Goal: Information Seeking & Learning: Learn about a topic

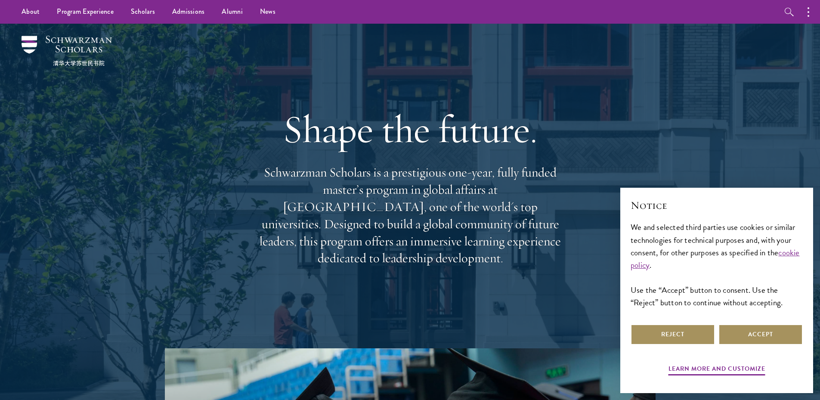
drag, startPoint x: 735, startPoint y: 334, endPoint x: 704, endPoint y: 333, distance: 31.0
click at [705, 333] on div "Reject Accept" at bounding box center [716, 334] width 172 height 24
drag, startPoint x: 704, startPoint y: 333, endPoint x: 688, endPoint y: 319, distance: 21.6
click at [703, 333] on button "Reject" at bounding box center [672, 334] width 84 height 21
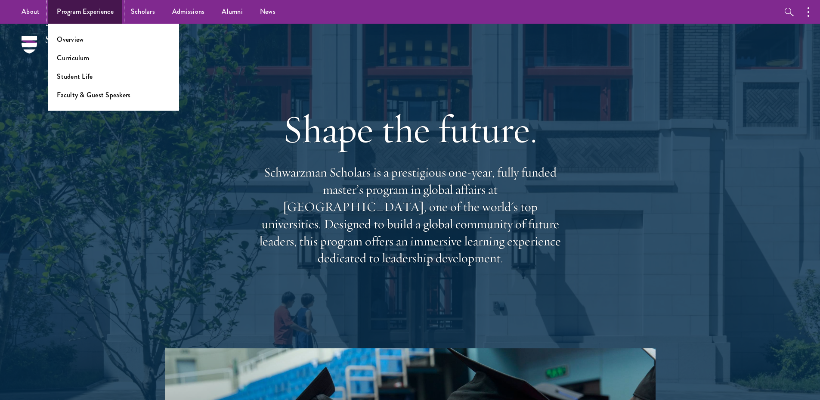
click at [80, 10] on link "Program Experience" at bounding box center [85, 12] width 74 height 24
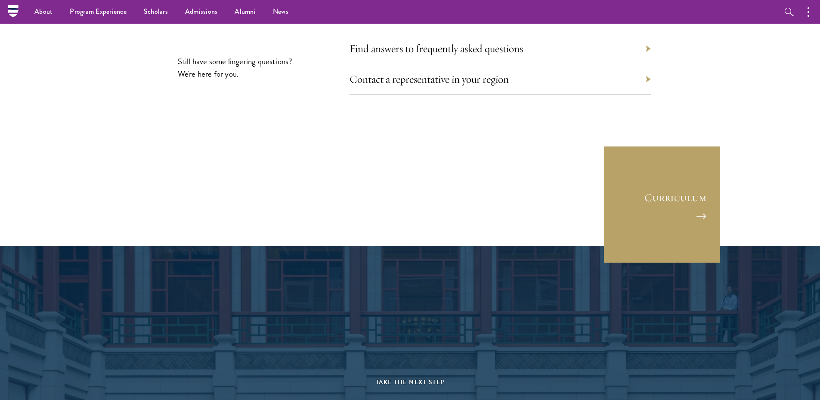
scroll to position [4082, 0]
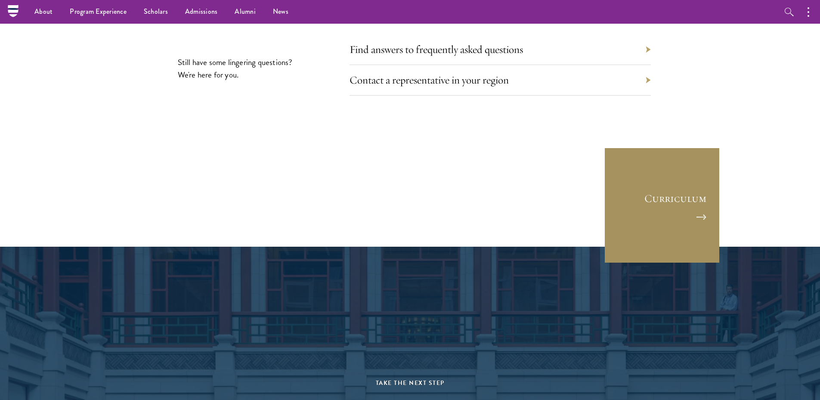
click at [648, 147] on link "Curriculum" at bounding box center [662, 205] width 116 height 116
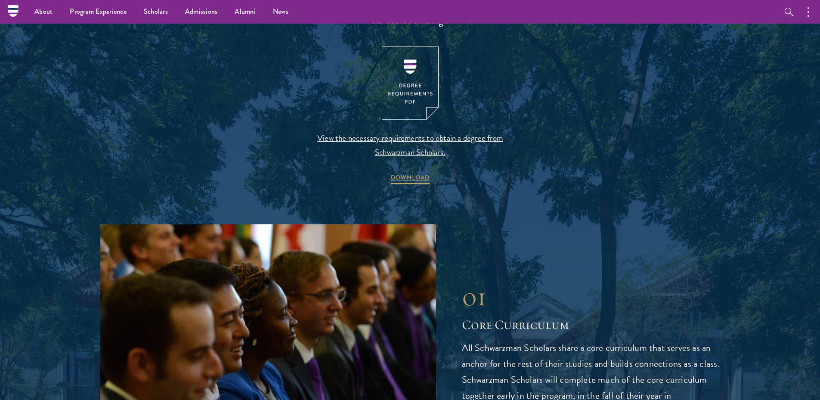
scroll to position [774, 0]
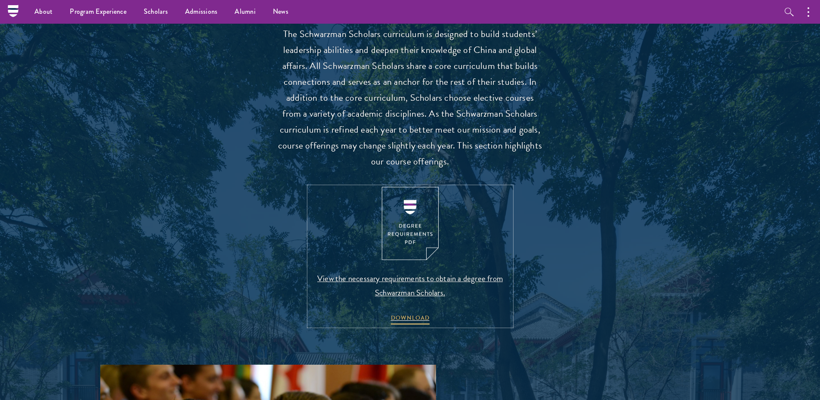
click at [416, 217] on img at bounding box center [410, 224] width 57 height 74
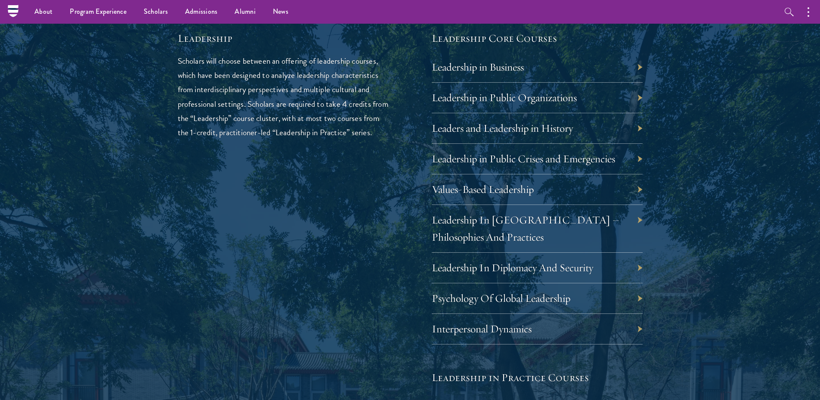
scroll to position [1420, 0]
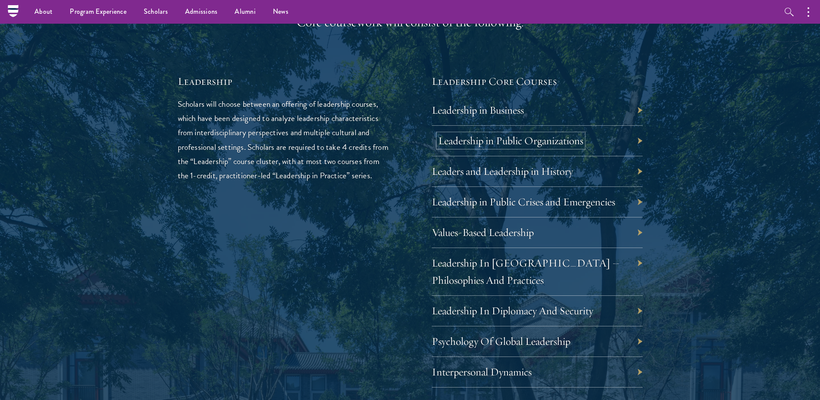
click at [531, 139] on link "Leadership in Public Organizations" at bounding box center [510, 140] width 145 height 13
click at [503, 343] on link "Psychology Of Global Leadership" at bounding box center [507, 340] width 139 height 13
click at [504, 231] on link "Values-Based Leadership" at bounding box center [489, 231] width 102 height 13
click at [513, 198] on link "Leadership in Public Crises and Emergencies" at bounding box center [529, 201] width 183 height 13
click at [472, 115] on link "Leadership in Business" at bounding box center [484, 109] width 92 height 13
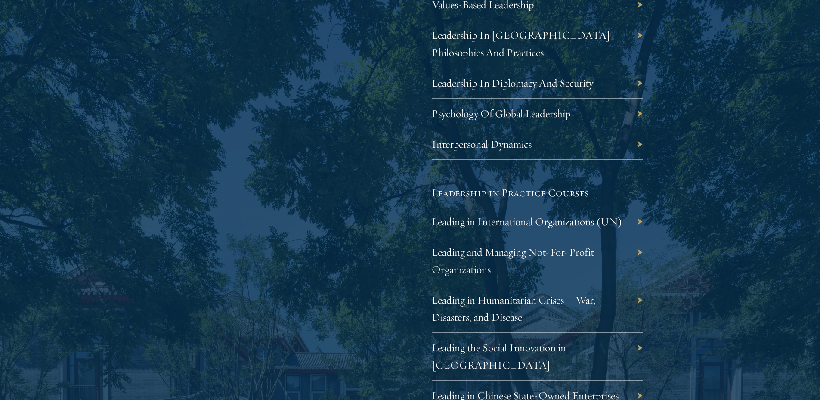
scroll to position [1721, 0]
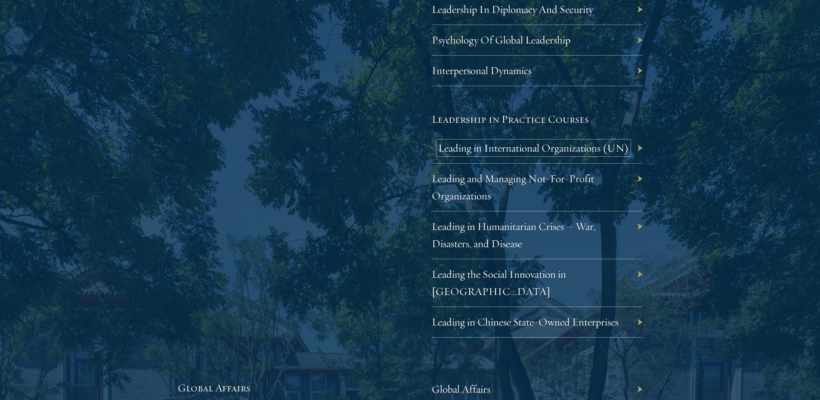
click at [448, 149] on link "Leading in International Organizations (UN)" at bounding box center [533, 147] width 191 height 13
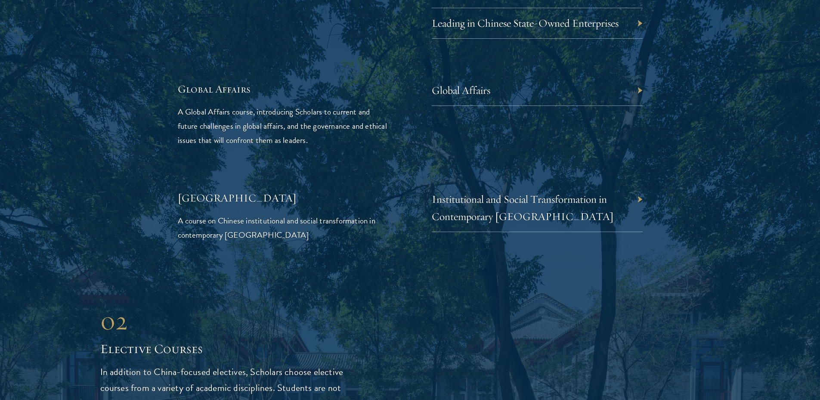
scroll to position [2022, 0]
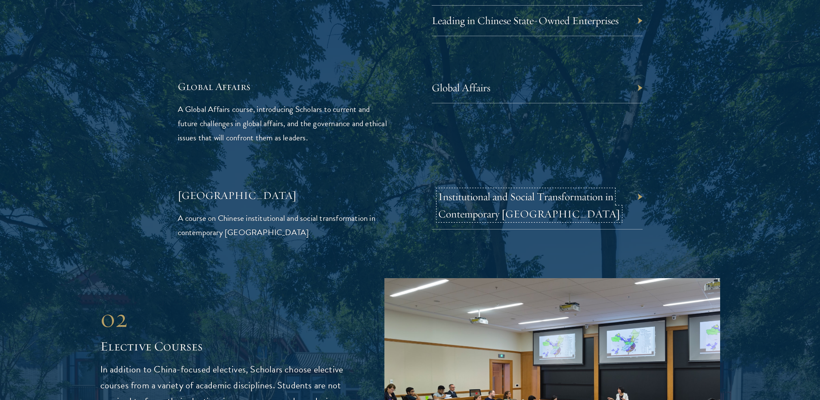
click at [507, 190] on link "Institutional and Social Transformation in Contemporary China" at bounding box center [529, 205] width 182 height 31
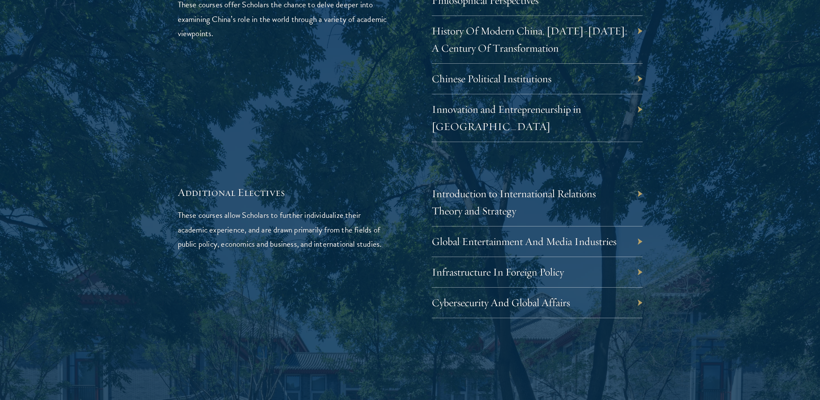
scroll to position [2711, 0]
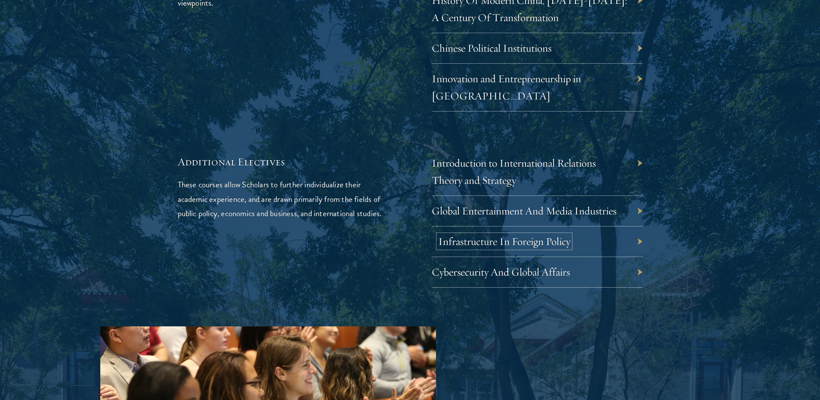
click at [463, 234] on link "Infrastructure In Foreign Policy" at bounding box center [504, 240] width 132 height 13
click at [481, 148] on div "Introduction to International Relations Theory and Strategy" at bounding box center [537, 172] width 211 height 48
click at [481, 156] on link "Introduction to International Relations Theory and Strategy" at bounding box center [520, 171] width 164 height 31
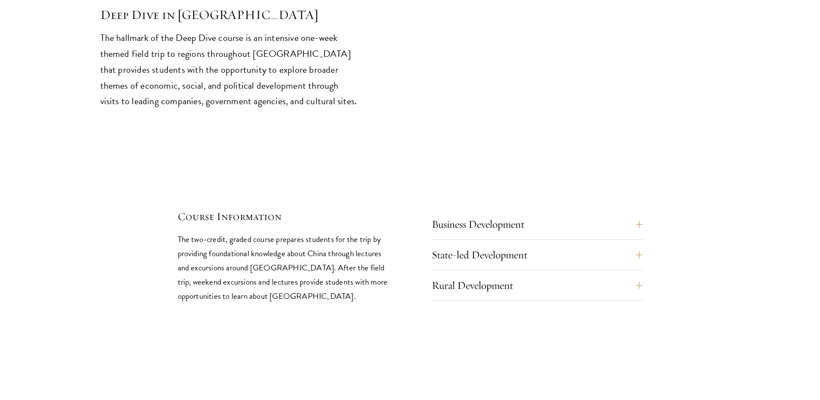
scroll to position [3657, 0]
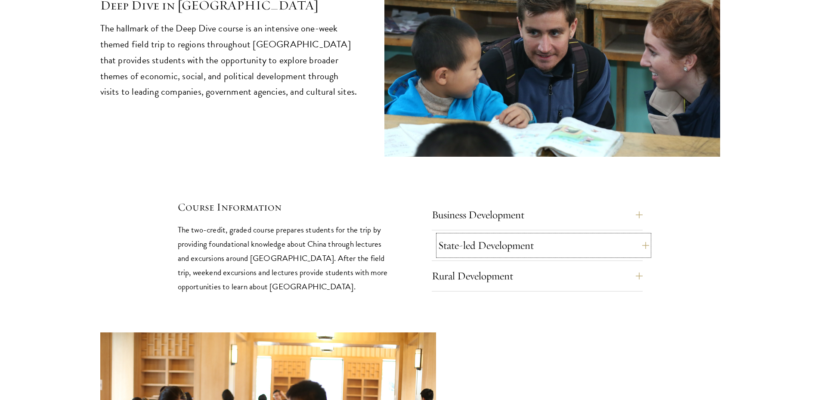
click at [466, 235] on button "State-led Development" at bounding box center [543, 245] width 211 height 21
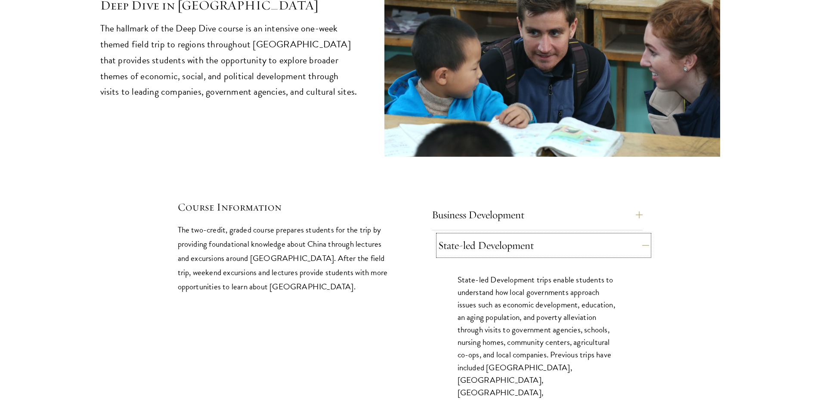
click at [466, 235] on button "State-led Development" at bounding box center [543, 245] width 211 height 21
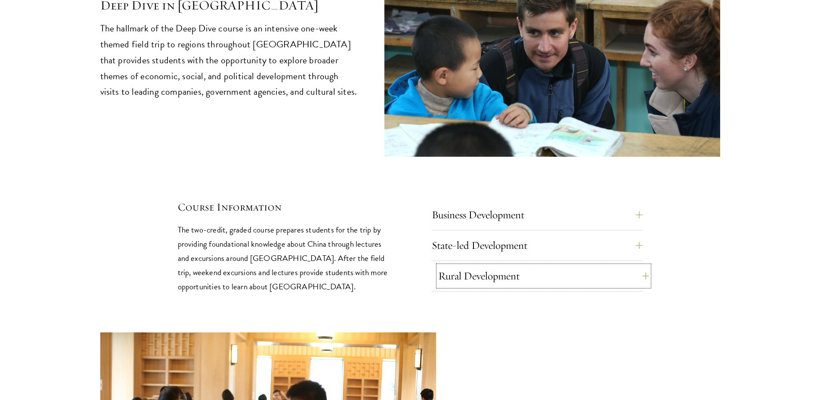
click at [474, 265] on button "Rural Development" at bounding box center [543, 275] width 211 height 21
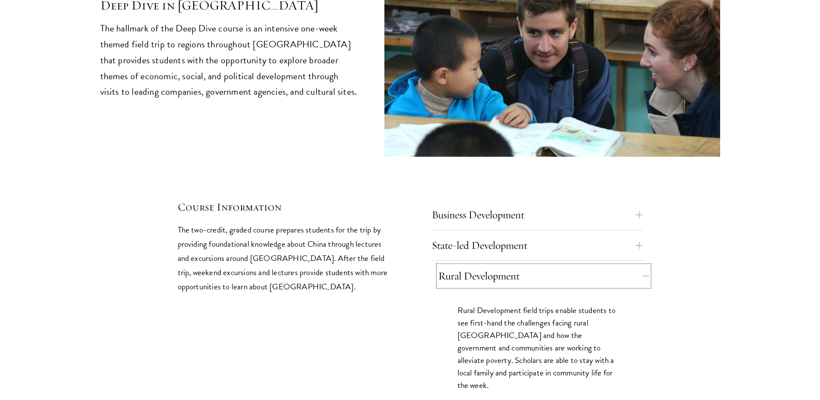
click at [474, 265] on button "Rural Development" at bounding box center [543, 275] width 211 height 21
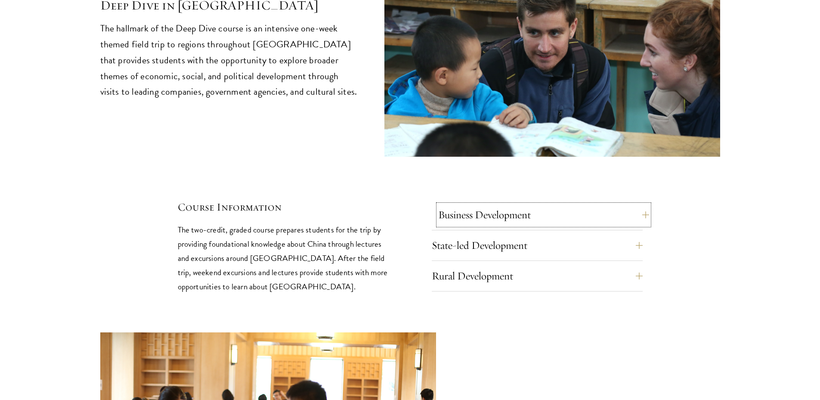
click at [469, 204] on button "Business Development" at bounding box center [543, 214] width 211 height 21
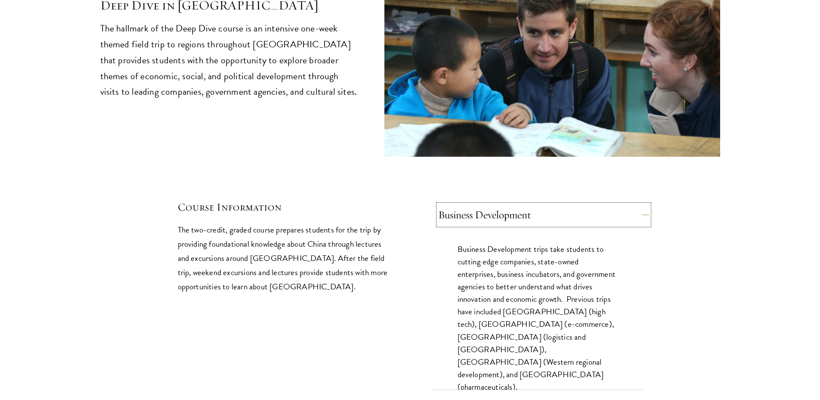
click at [469, 204] on button "Business Development" at bounding box center [543, 214] width 211 height 21
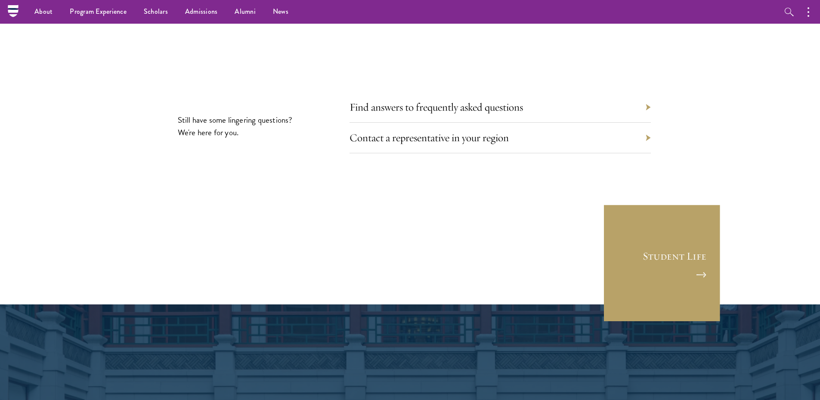
scroll to position [4819, 0]
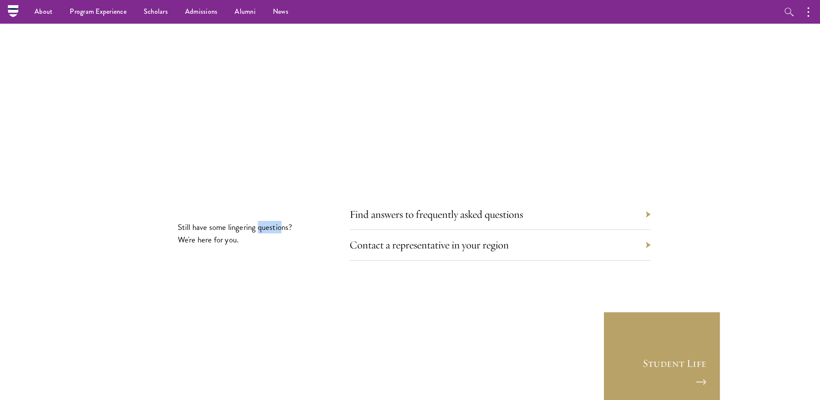
drag, startPoint x: 270, startPoint y: 149, endPoint x: 251, endPoint y: 140, distance: 21.0
click at [188, 9] on link "Admissions" at bounding box center [201, 12] width 50 height 24
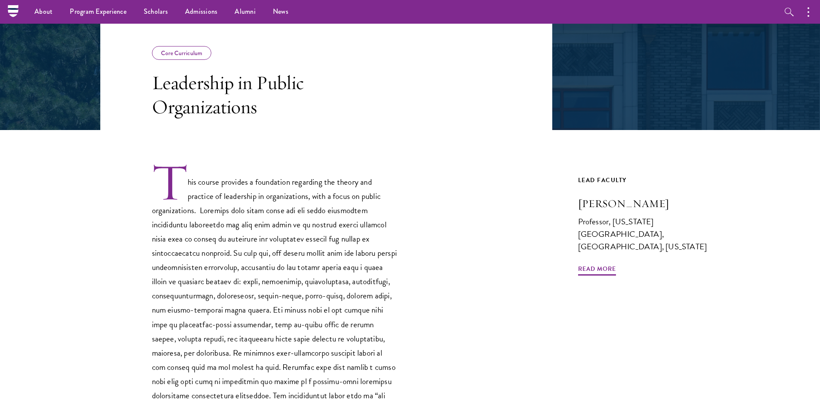
scroll to position [129, 0]
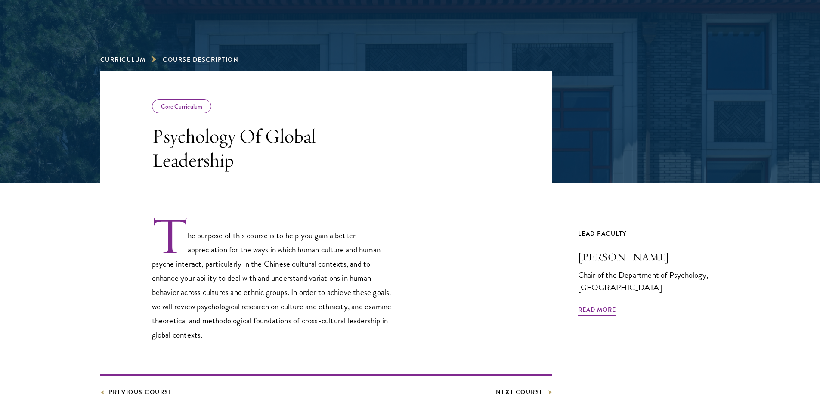
scroll to position [86, 0]
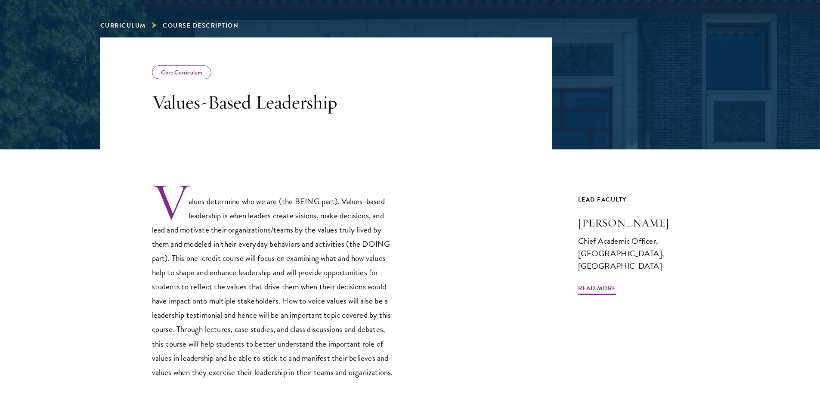
scroll to position [129, 0]
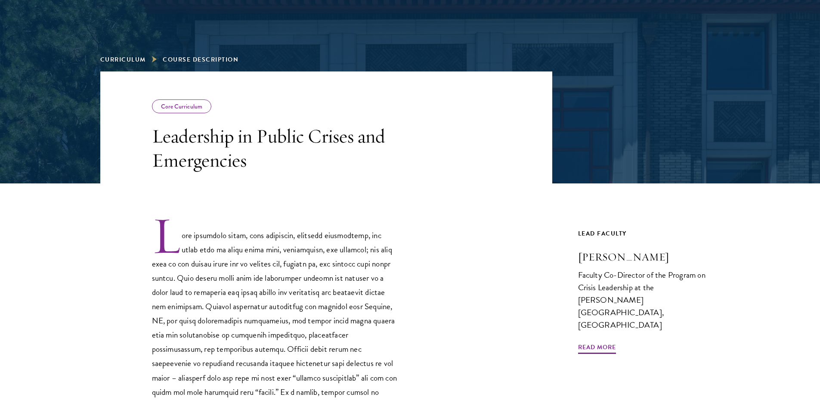
scroll to position [86, 0]
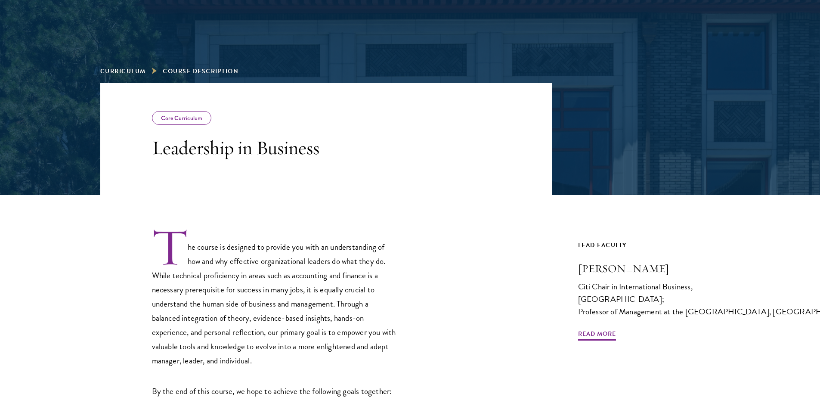
scroll to position [129, 0]
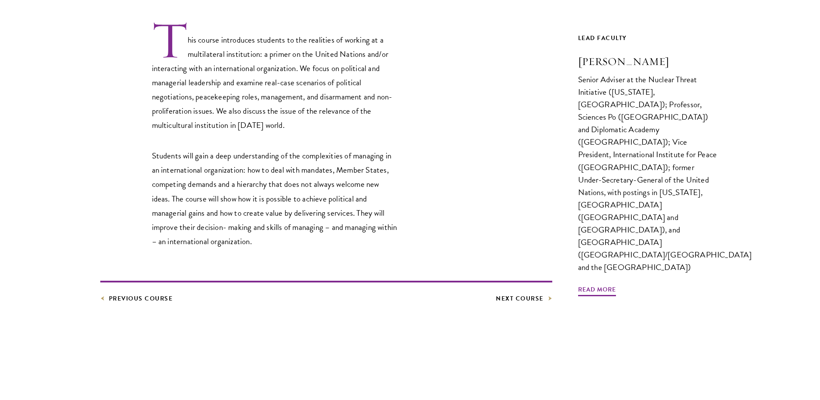
scroll to position [430, 0]
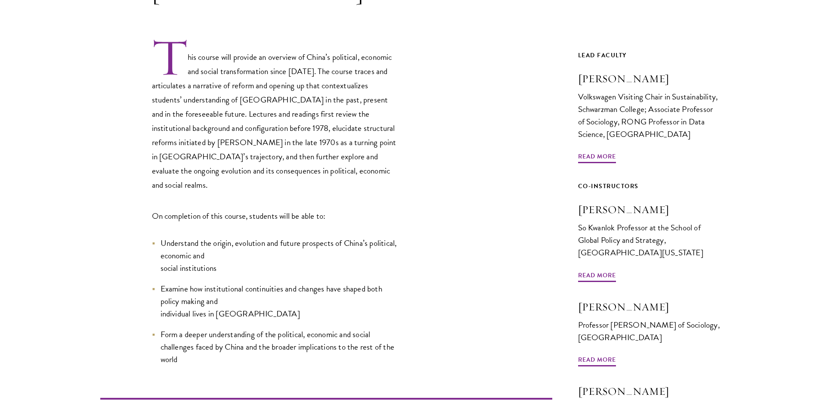
scroll to position [301, 0]
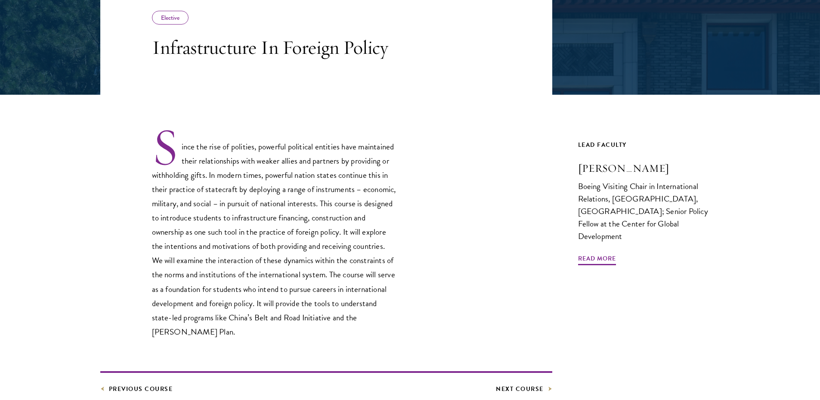
scroll to position [215, 0]
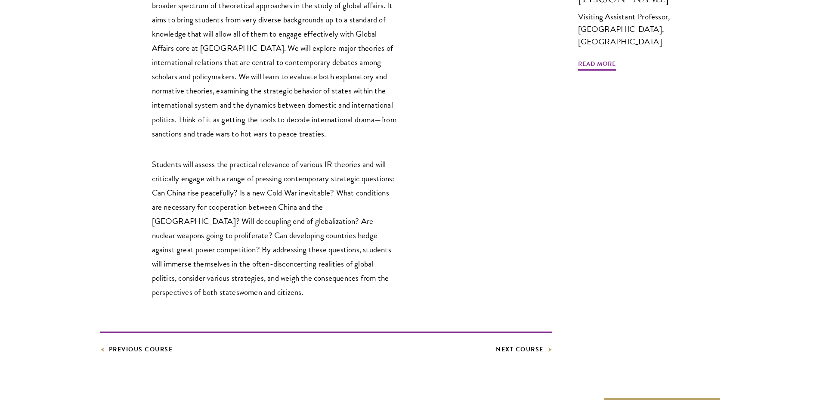
scroll to position [387, 0]
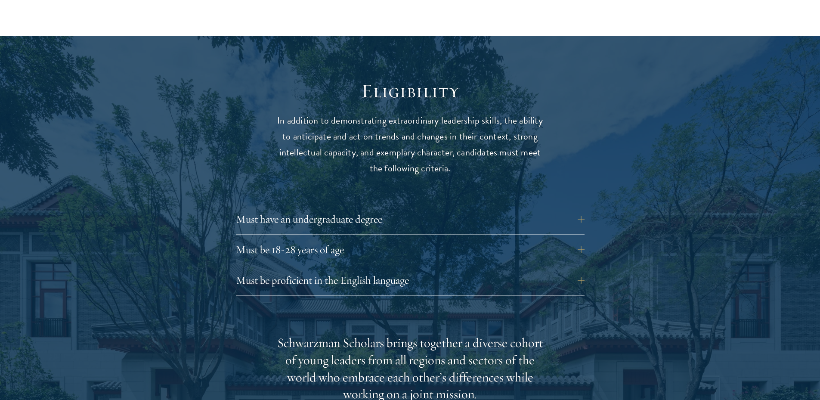
scroll to position [1119, 0]
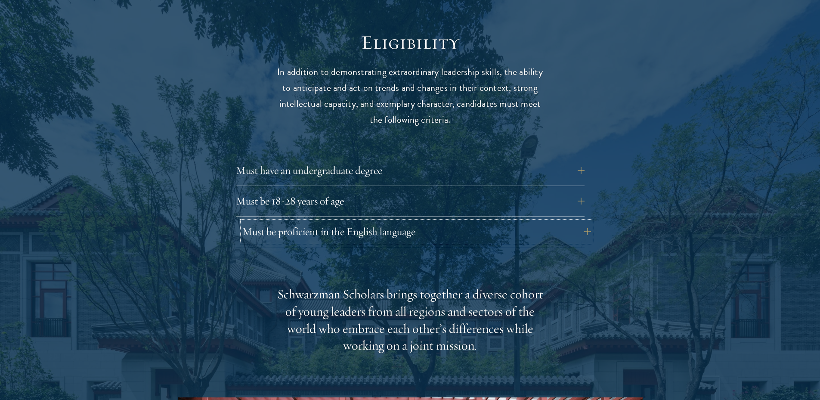
click at [268, 221] on button "Must be proficient in the English language" at bounding box center [416, 231] width 349 height 21
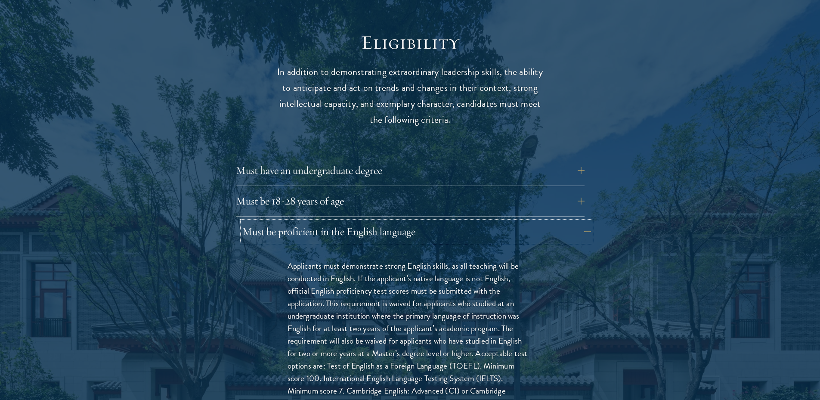
click at [268, 221] on button "Must be proficient in the English language" at bounding box center [416, 231] width 349 height 21
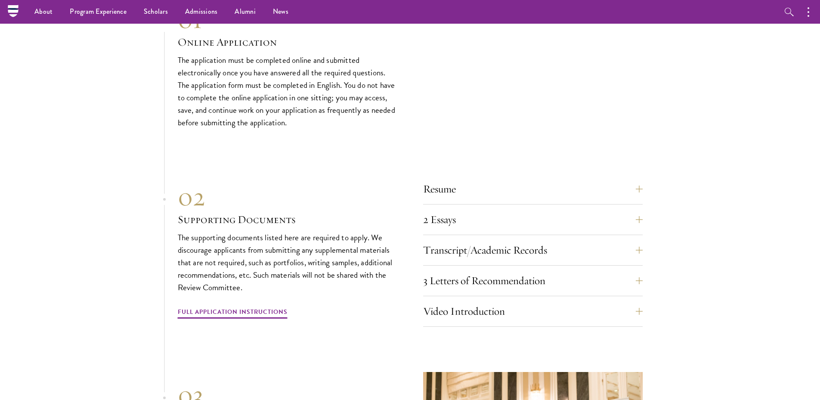
scroll to position [2237, 0]
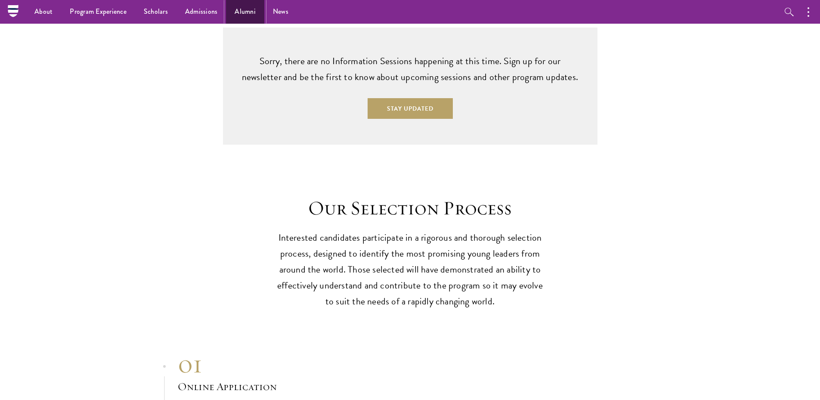
click at [247, 6] on link "Alumni" at bounding box center [245, 12] width 38 height 24
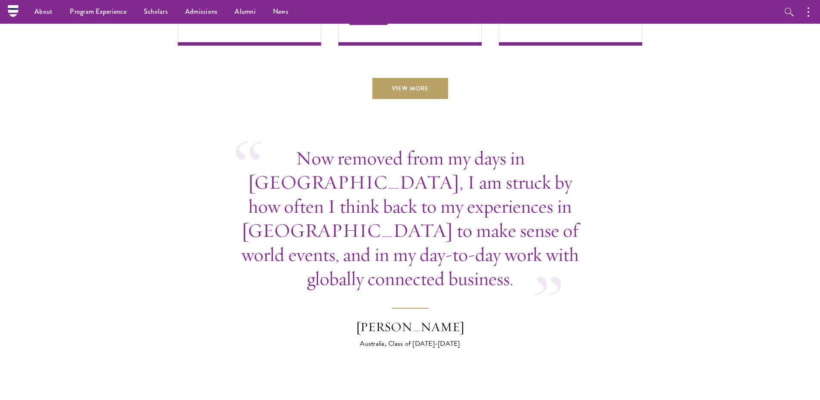
scroll to position [2903, 0]
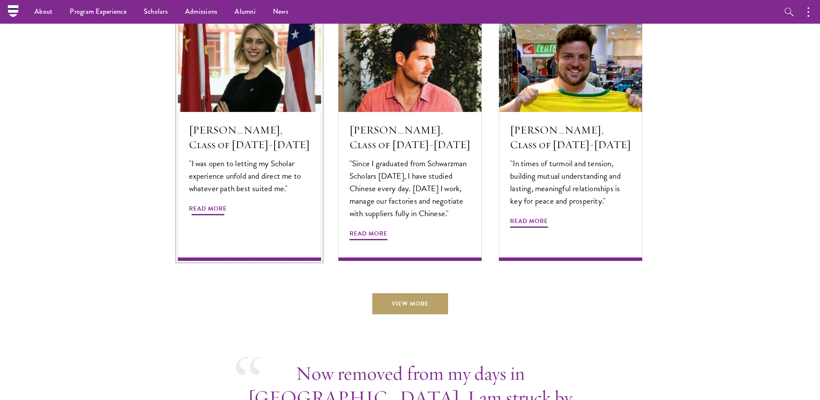
click at [212, 203] on span "Read More" at bounding box center [208, 209] width 38 height 13
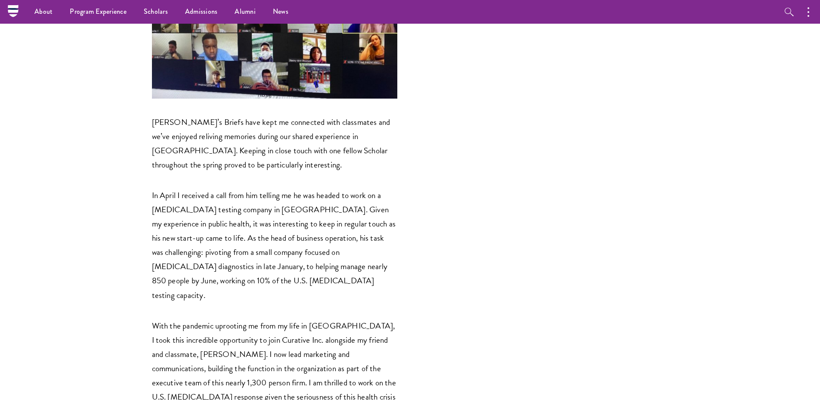
scroll to position [1721, 0]
